Goal: Answer question/provide support

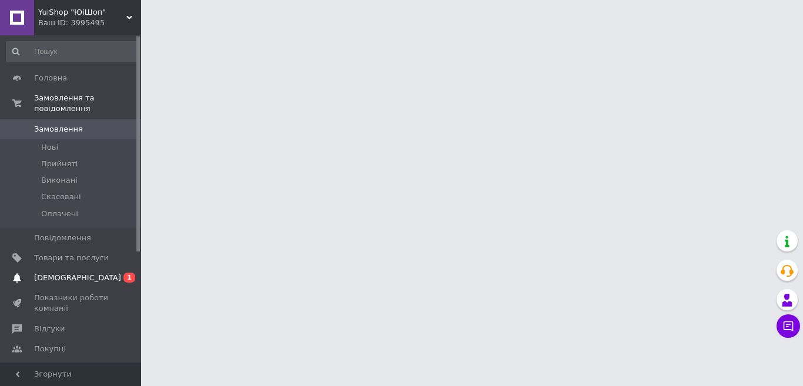
click at [91, 273] on span "[DEMOGRAPHIC_DATA]" at bounding box center [71, 278] width 75 height 11
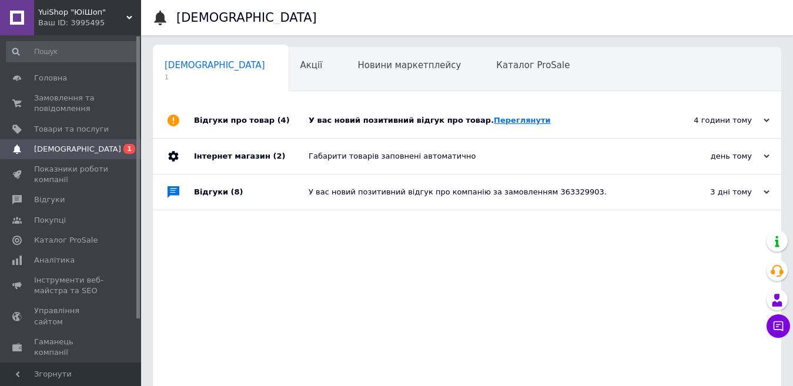
click at [504, 118] on link "Переглянути" at bounding box center [522, 120] width 57 height 9
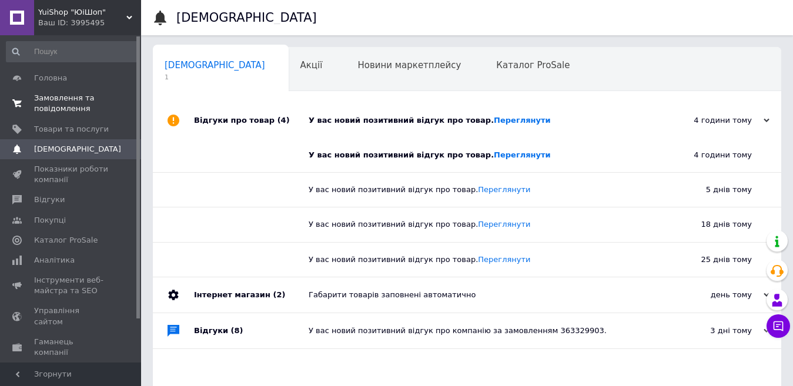
click at [59, 107] on span "Замовлення та повідомлення" at bounding box center [71, 103] width 75 height 21
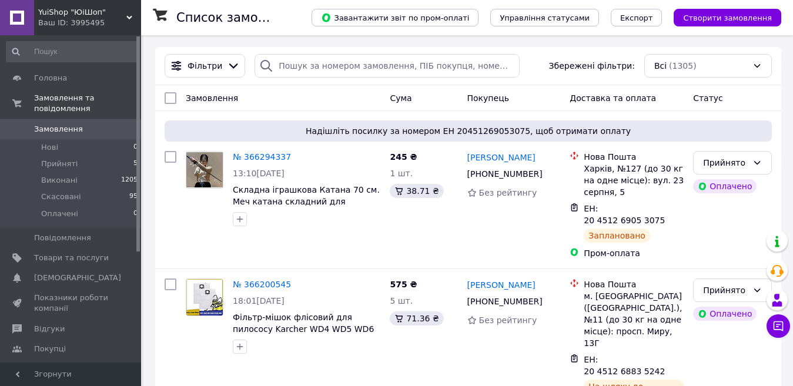
click at [51, 124] on span "Замовлення" at bounding box center [58, 129] width 49 height 11
click at [61, 124] on span "Замовлення" at bounding box center [58, 129] width 49 height 11
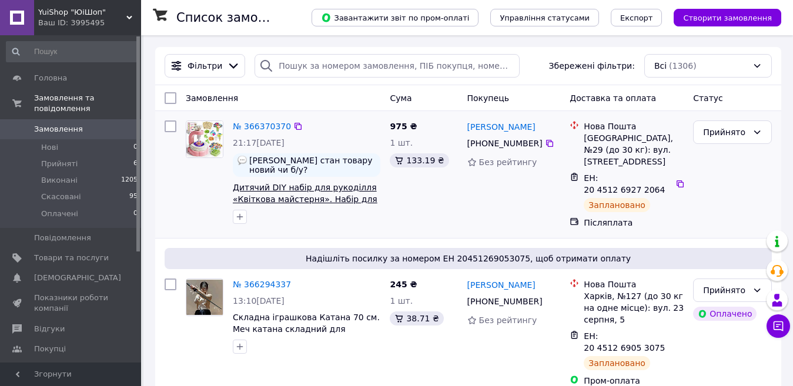
click at [325, 183] on span "Дитячий DIY набір для рукоділля «Квіткова майстерня». Набір для створення штучн…" at bounding box center [305, 199] width 145 height 33
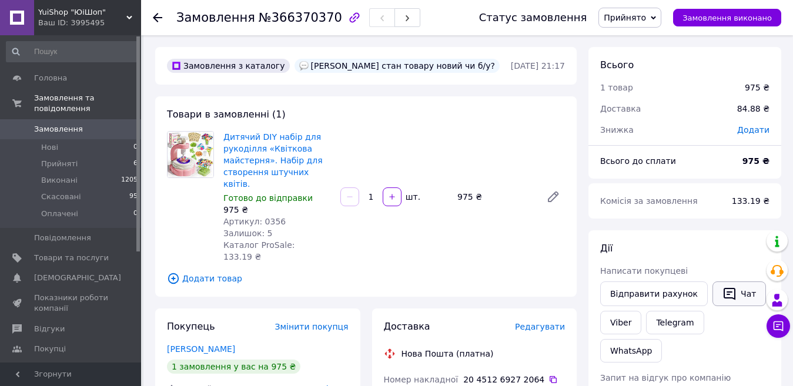
scroll to position [118, 0]
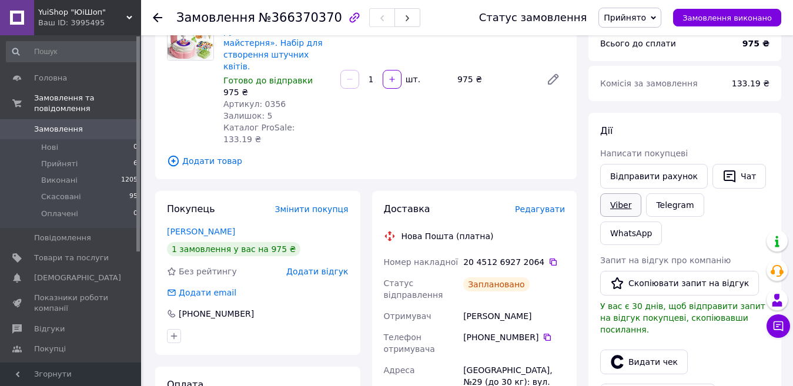
click at [619, 207] on link "Viber" at bounding box center [620, 205] width 41 height 24
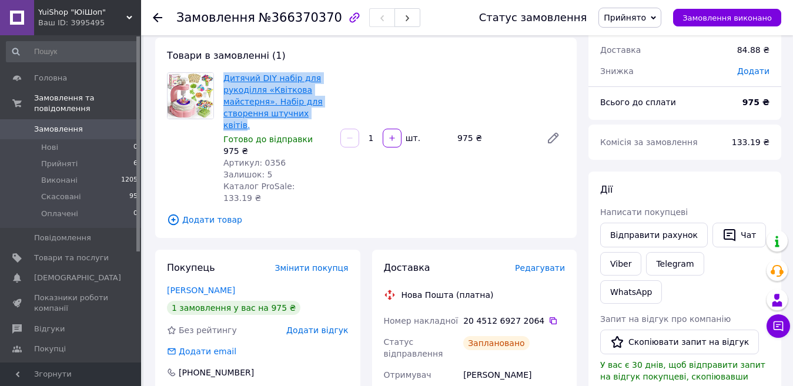
drag, startPoint x: 230, startPoint y: 77, endPoint x: 318, endPoint y: 112, distance: 94.8
click at [318, 112] on div "Дитячий DIY набір для рукоділля «Квіткова майстерня». Набір для створення штучн…" at bounding box center [277, 138] width 117 height 136
copy link "Дитячий DIY набір для рукоділля «Квіткова майстерня». Набір для створення штучн…"
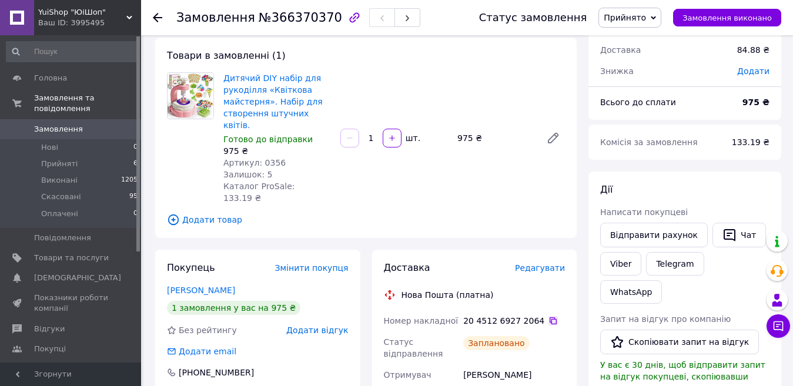
click at [549, 316] on icon at bounding box center [553, 320] width 9 height 9
click at [740, 236] on button "Чат" at bounding box center [740, 235] width 54 height 25
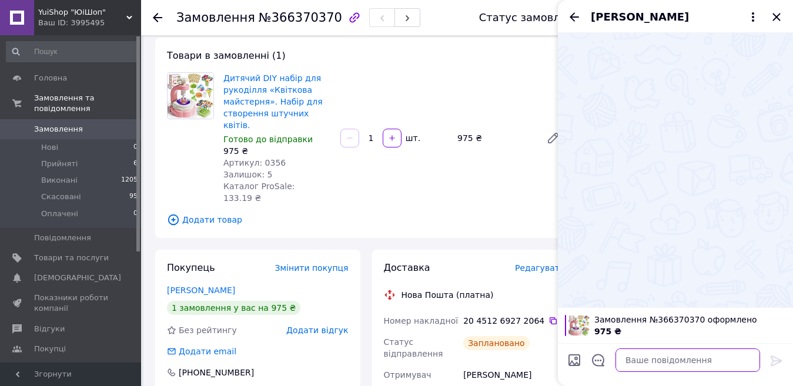
click at [643, 361] on textarea at bounding box center [688, 361] width 145 height 24
paste textarea "Вас вітає магазин YuiShop "ЮіШоп". Ваше замовлення «Дитячий DIY набір для рукод…"
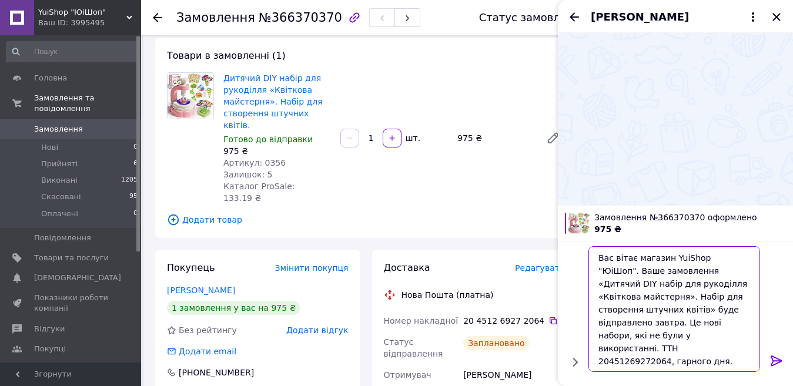
scroll to position [0, 0]
type textarea "Вас вітає магазин YuiShop "ЮіШоп". Ваше замовлення «Дитячий DIY набір для рукод…"
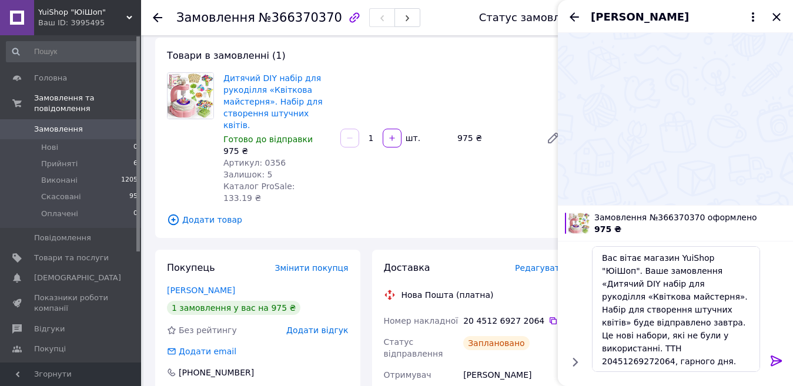
click at [776, 360] on icon at bounding box center [777, 361] width 14 height 14
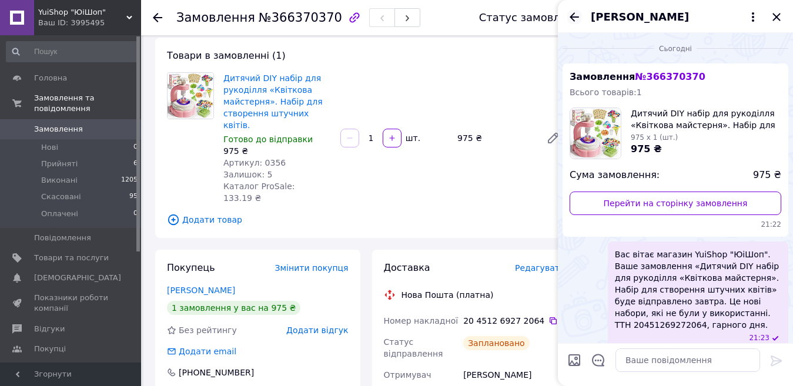
click at [572, 16] on icon "Назад" at bounding box center [574, 16] width 9 height 9
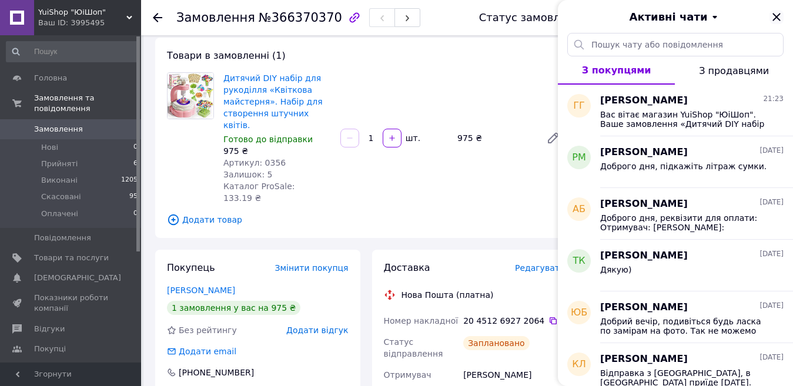
click at [777, 21] on icon "Закрити" at bounding box center [777, 17] width 14 height 14
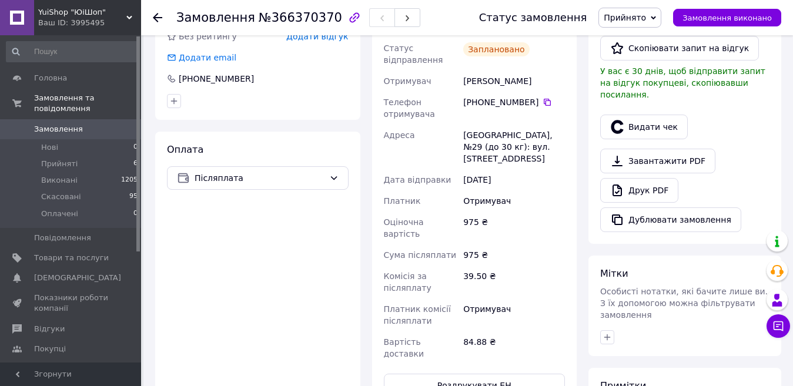
scroll to position [59, 0]
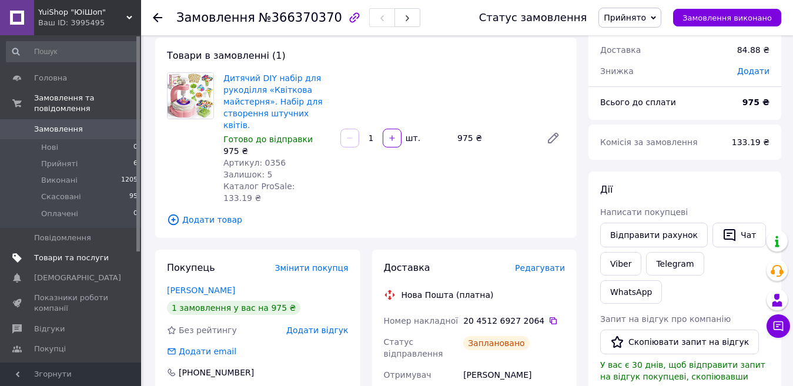
click at [68, 253] on span "Товари та послуги" at bounding box center [71, 258] width 75 height 11
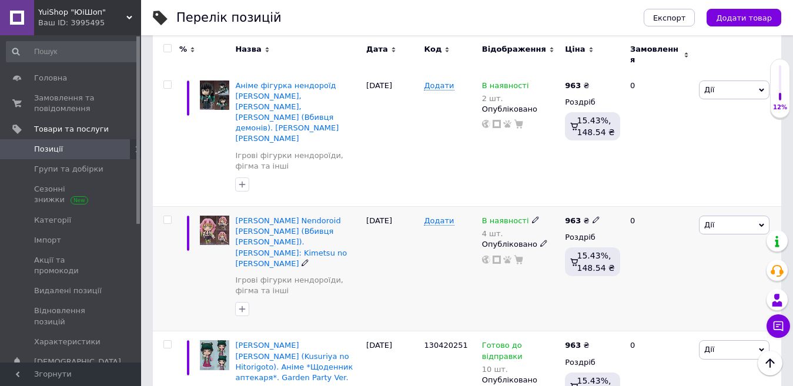
scroll to position [118, 0]
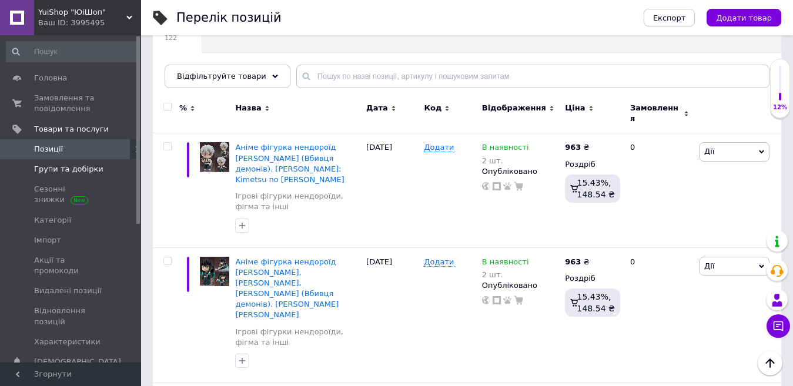
click at [52, 172] on span "Групи та добірки" at bounding box center [68, 169] width 69 height 11
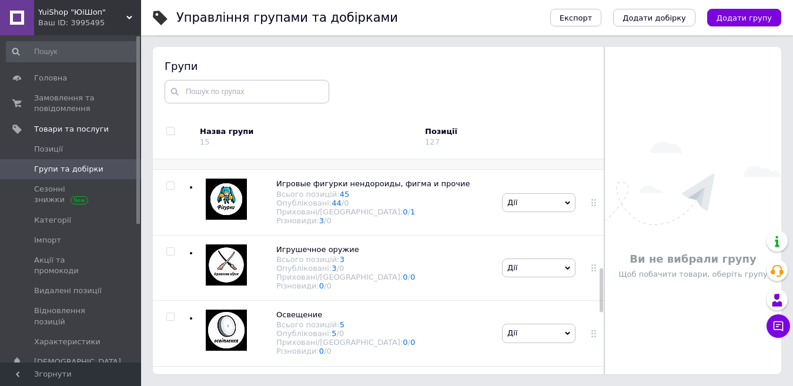
scroll to position [529, 0]
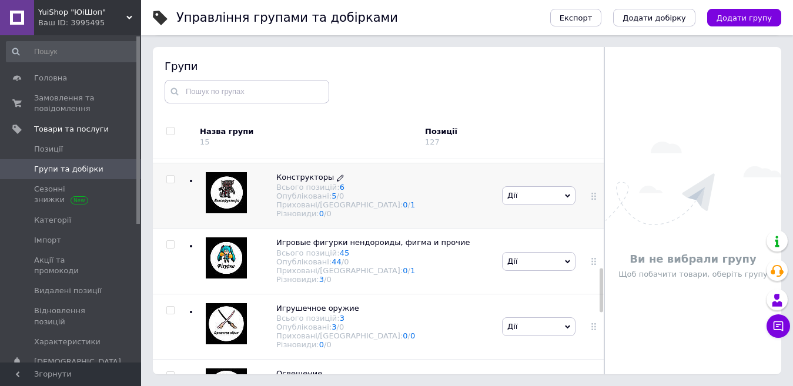
click at [315, 182] on span "Конструкторы" at bounding box center [305, 177] width 58 height 9
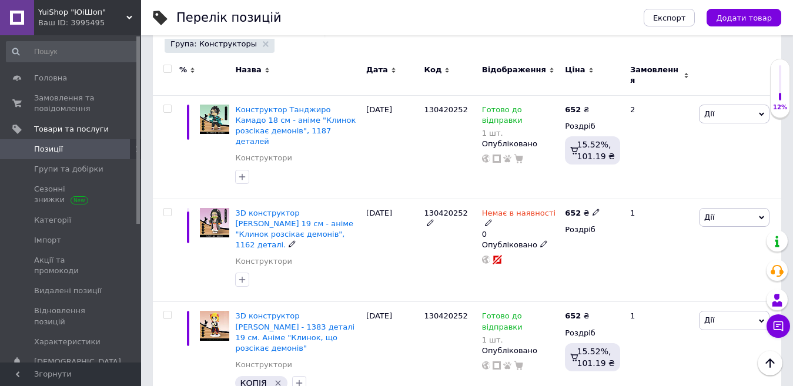
scroll to position [353, 0]
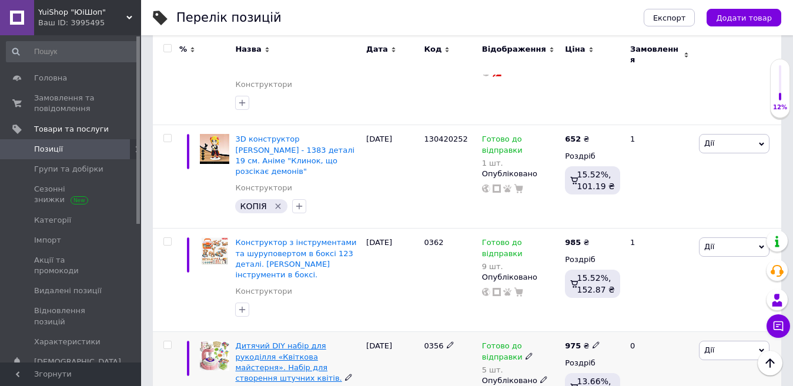
click at [312, 342] on span "Дитячий DIY набір для рукоділля «Квіткова майстерня». Набір для створення штучн…" at bounding box center [288, 362] width 106 height 41
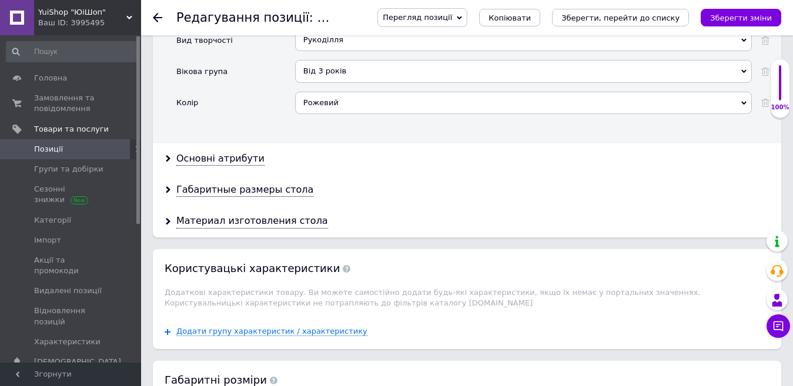
scroll to position [1529, 0]
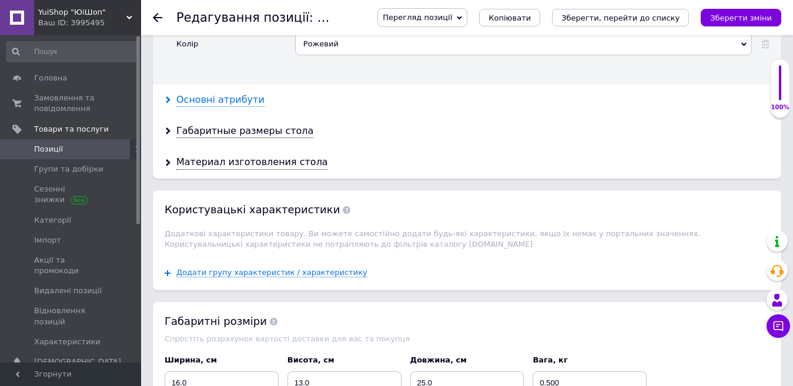
click at [229, 94] on div "Основні атрибути" at bounding box center [220, 101] width 88 height 14
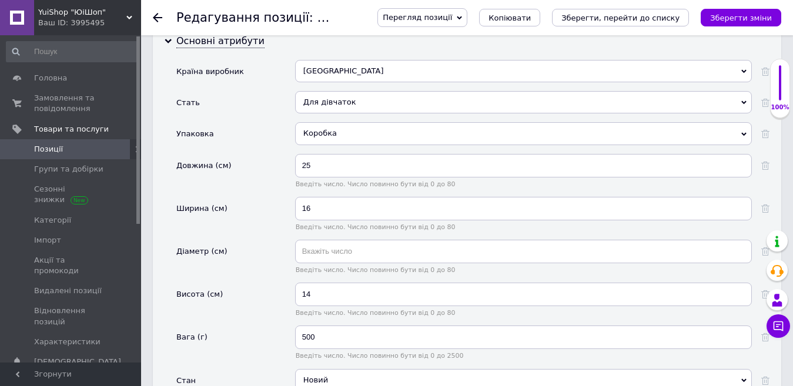
scroll to position [1647, 0]
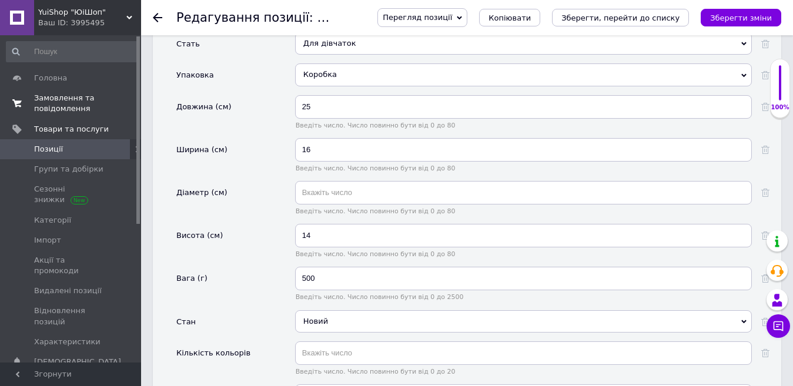
click at [59, 101] on span "Замовлення та повідомлення" at bounding box center [71, 103] width 75 height 21
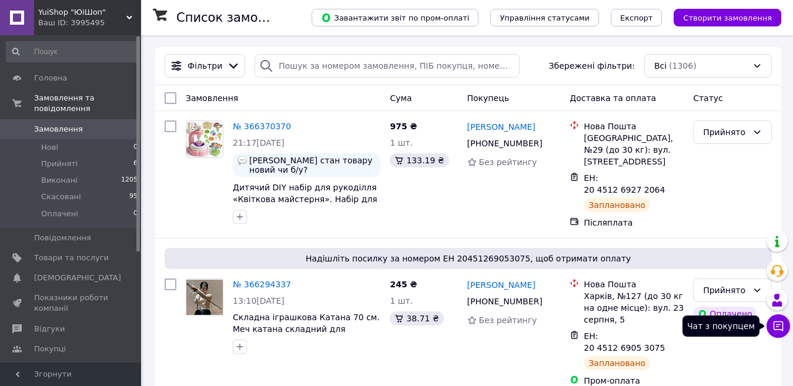
click at [785, 325] on button "Чат з покупцем" at bounding box center [779, 327] width 24 height 24
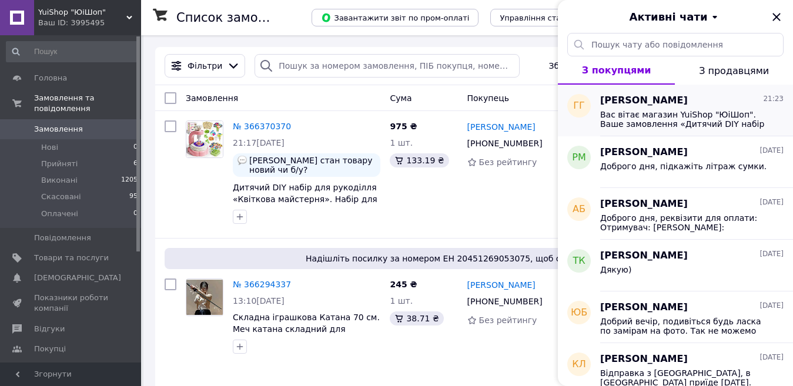
click at [670, 121] on span "Вас вітає магазин YuiShop "ЮіШоп". Ваше замовлення «Дитячий DIY набір для рукод…" at bounding box center [683, 119] width 167 height 19
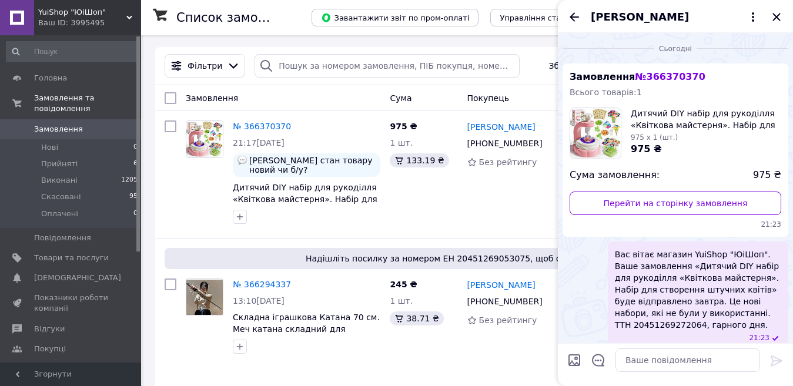
scroll to position [12, 0]
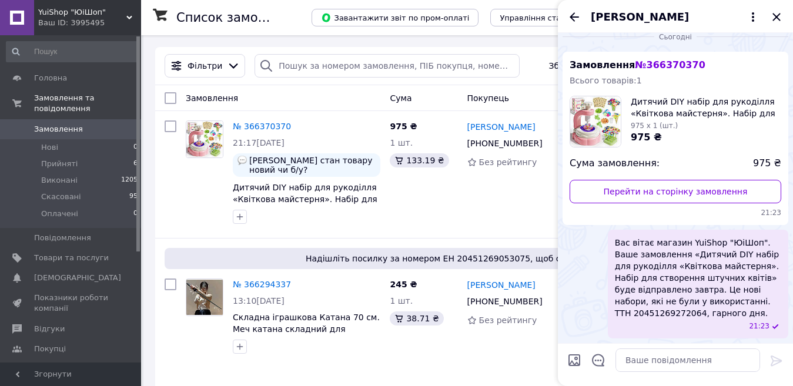
click at [650, 18] on span "Галина Голіней" at bounding box center [640, 16] width 98 height 15
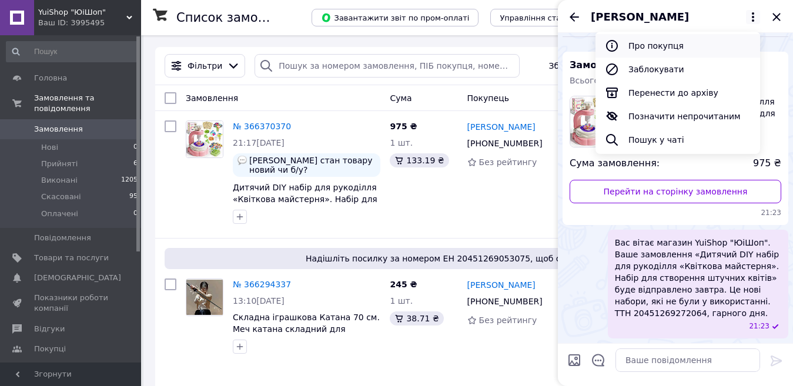
click at [670, 44] on button "Про покупця" at bounding box center [678, 46] width 165 height 24
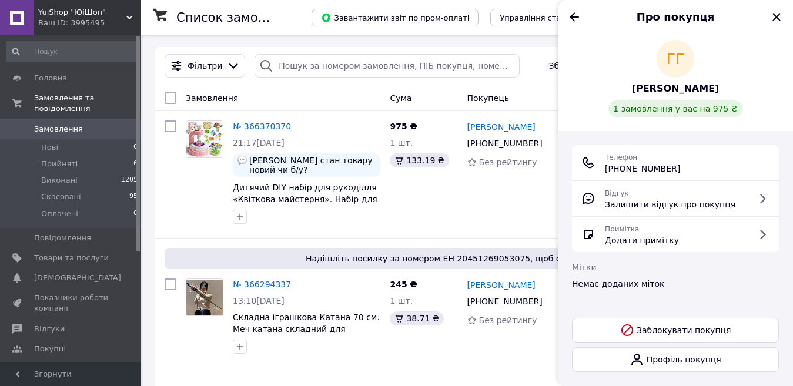
scroll to position [0, 0]
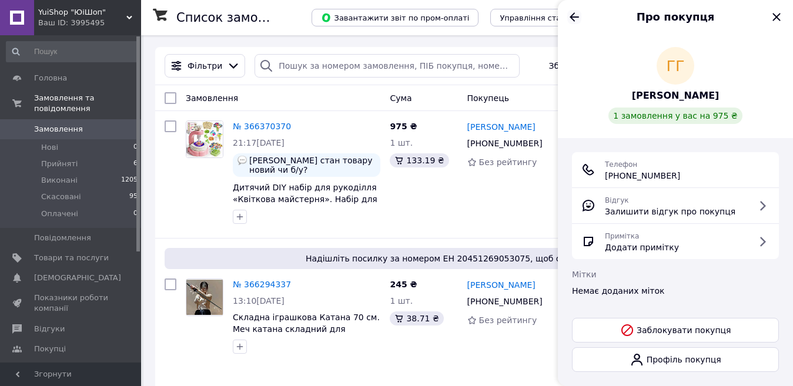
click at [568, 13] on icon "Назад" at bounding box center [575, 17] width 14 height 14
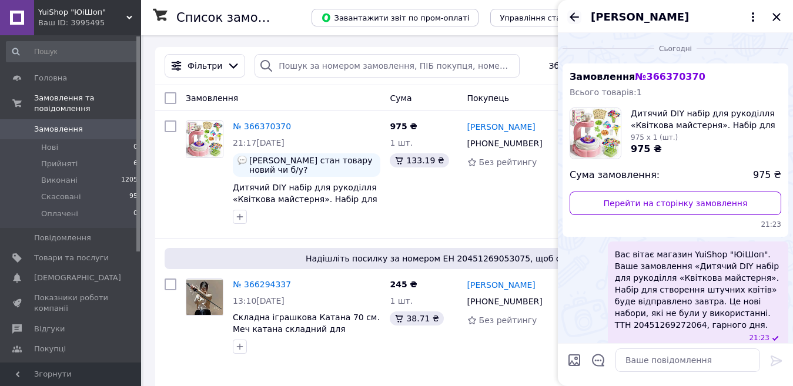
scroll to position [12, 0]
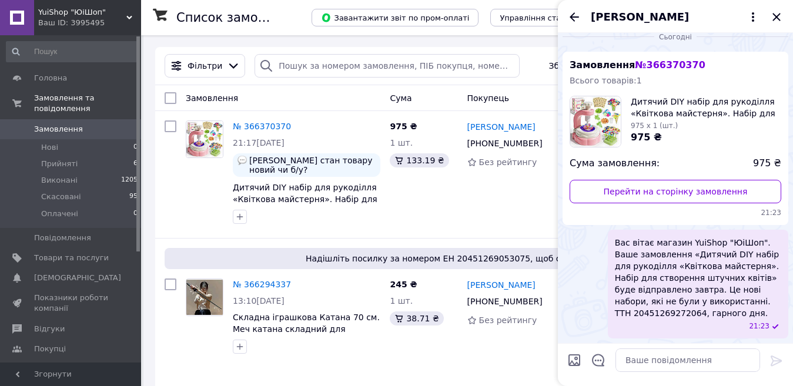
drag, startPoint x: 779, startPoint y: 18, endPoint x: 766, endPoint y: 25, distance: 14.7
click at [779, 18] on icon "Закрити" at bounding box center [777, 17] width 14 height 14
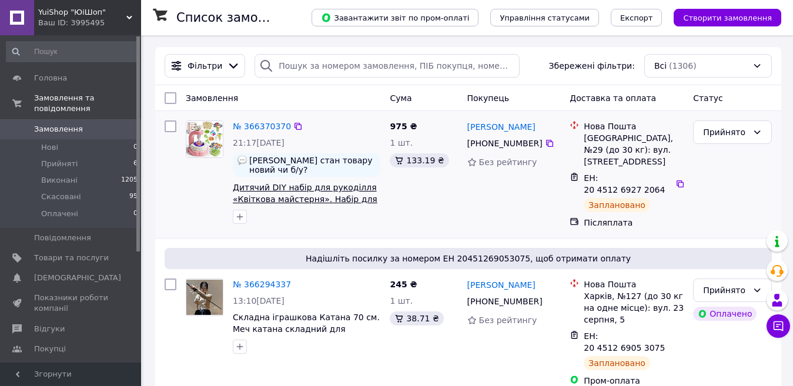
click at [259, 183] on span "Дитячий DIY набір для рукоділля «Квіткова майстерня». Набір для створення штучн…" at bounding box center [305, 199] width 145 height 33
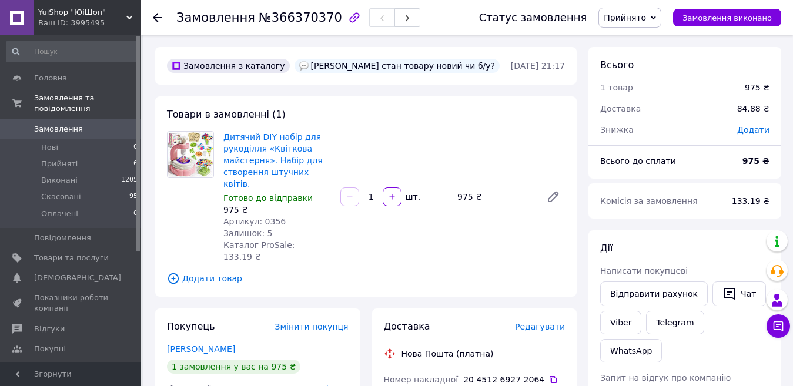
click at [61, 124] on span "Замовлення" at bounding box center [58, 129] width 49 height 11
